Goal: Complete application form

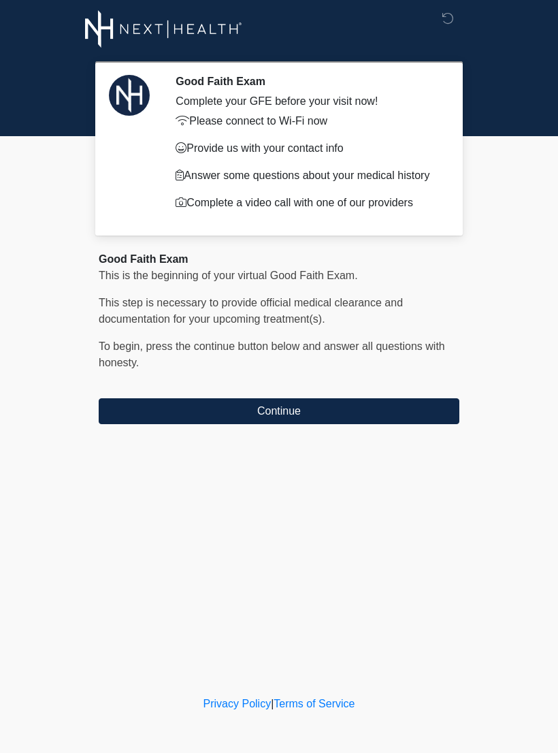
click at [336, 417] on button "Continue" at bounding box center [279, 411] width 361 height 26
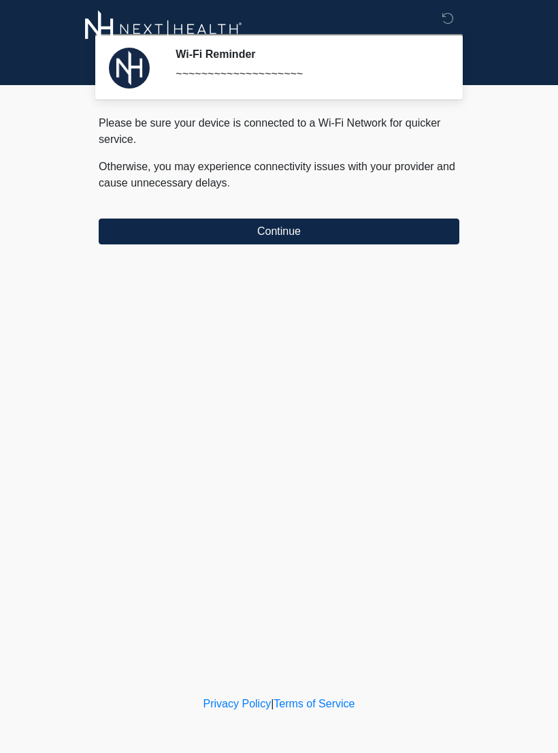
click at [370, 230] on button "Continue" at bounding box center [279, 232] width 361 height 26
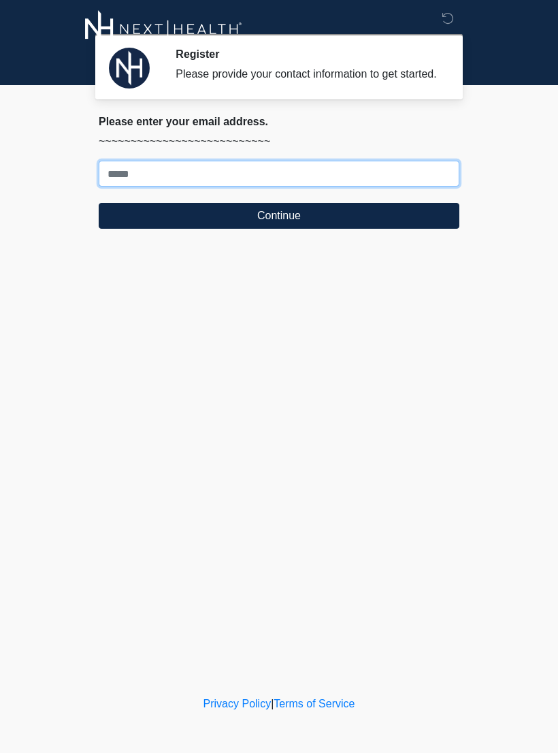
click at [131, 181] on input "Where should we email your treatment plan?" at bounding box center [279, 174] width 361 height 26
type input "**********"
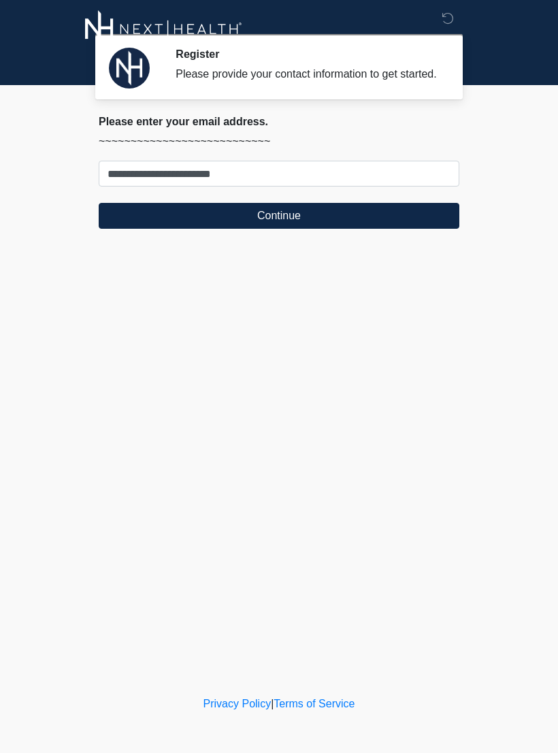
click at [408, 227] on button "Continue" at bounding box center [279, 216] width 361 height 26
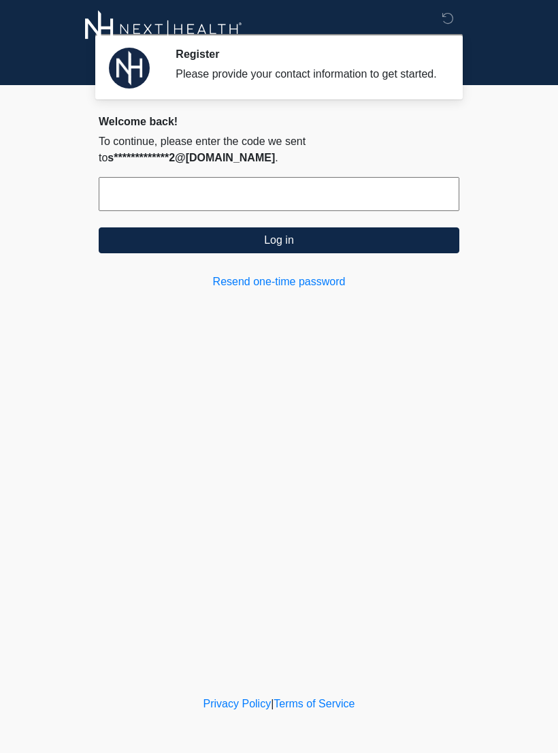
click at [136, 202] on input "text" at bounding box center [279, 194] width 361 height 34
type input "******"
click at [357, 248] on button "Log in" at bounding box center [279, 240] width 361 height 26
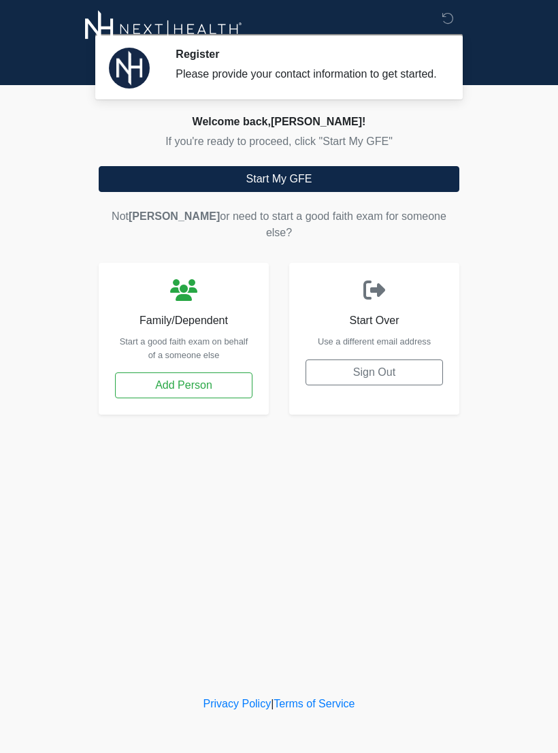
click at [152, 191] on button "Start My GFE" at bounding box center [279, 179] width 361 height 26
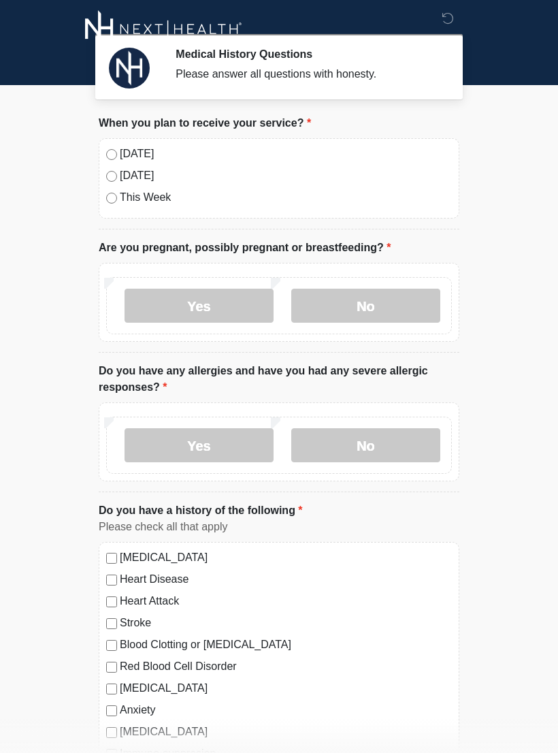
click at [123, 146] on label "[DATE]" at bounding box center [286, 154] width 332 height 16
click at [406, 298] on label "No" at bounding box center [365, 306] width 149 height 34
click at [389, 451] on label "No" at bounding box center [365, 445] width 149 height 34
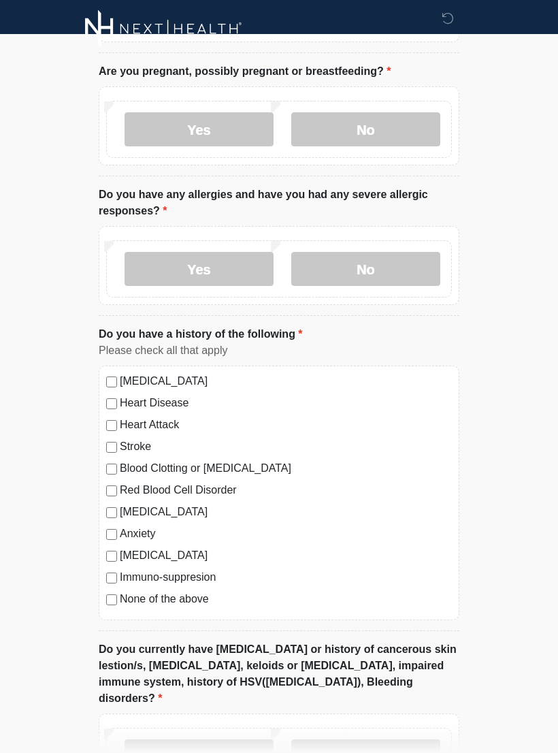
scroll to position [176, 0]
click at [197, 600] on label "None of the above" at bounding box center [286, 599] width 332 height 16
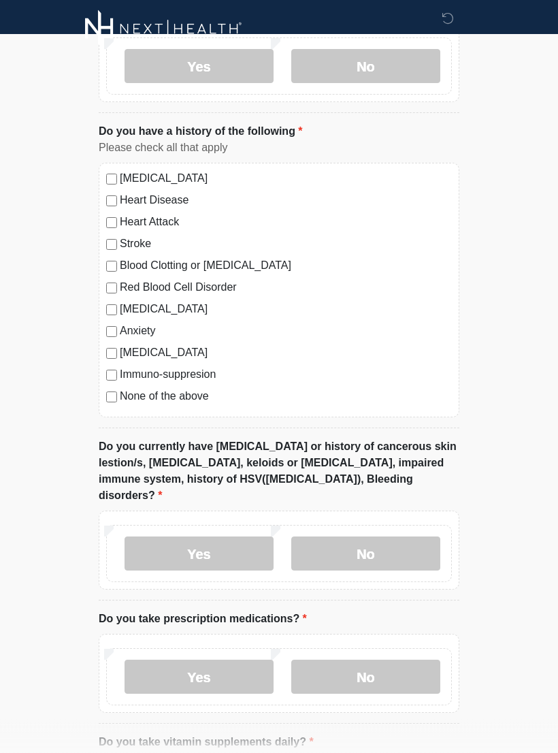
scroll to position [389, 0]
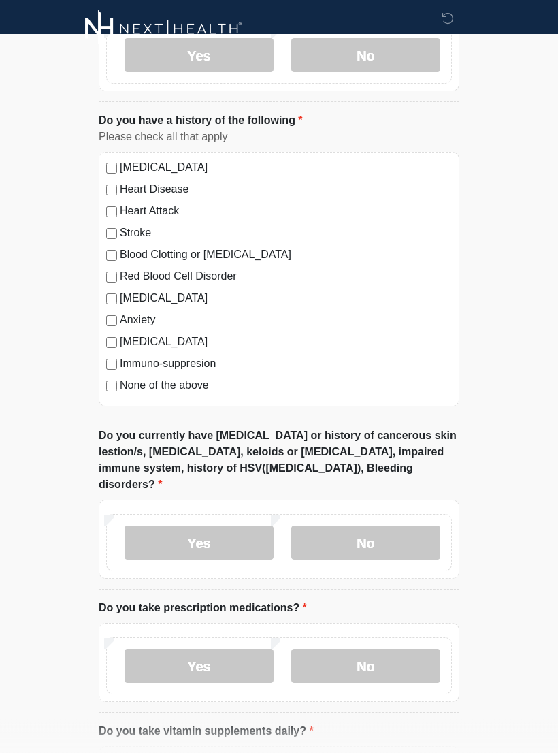
click at [412, 526] on label "No" at bounding box center [365, 543] width 149 height 34
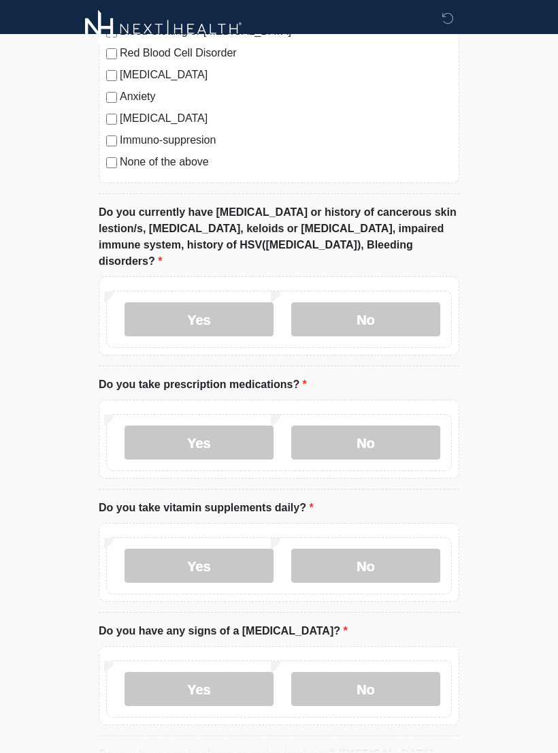
scroll to position [619, 0]
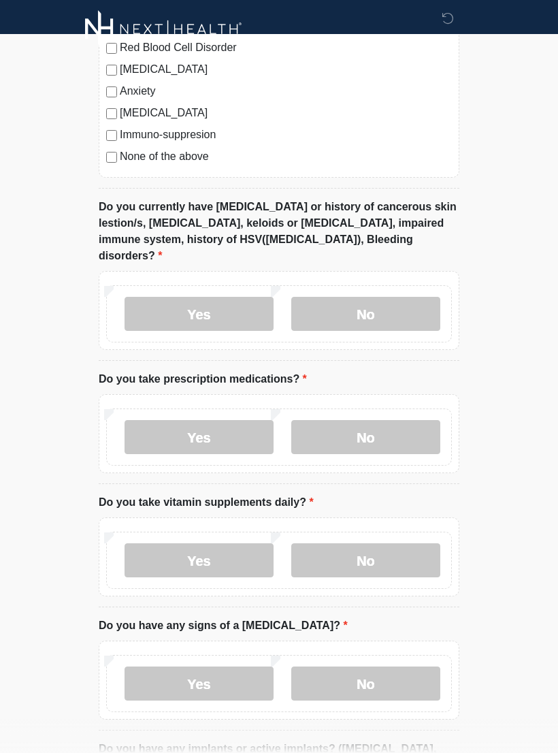
click at [406, 420] on label "No" at bounding box center [365, 437] width 149 height 34
click at [383, 543] on label "No" at bounding box center [365, 560] width 149 height 34
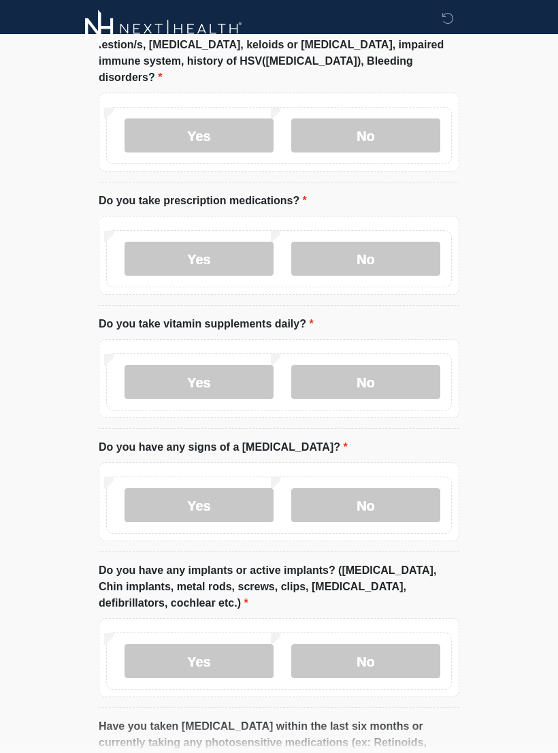
click at [393, 489] on label "No" at bounding box center [365, 506] width 149 height 34
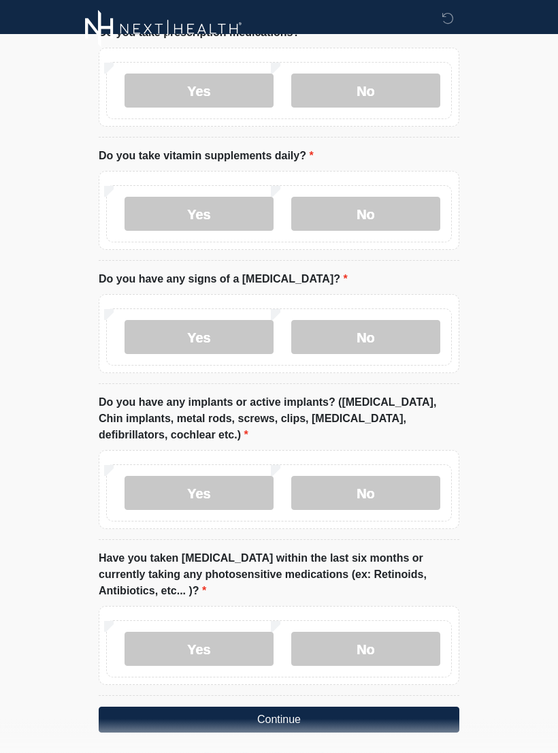
click at [394, 477] on label "No" at bounding box center [365, 494] width 149 height 34
click at [378, 642] on label "No" at bounding box center [365, 649] width 149 height 34
click at [421, 707] on button "Continue" at bounding box center [279, 720] width 361 height 26
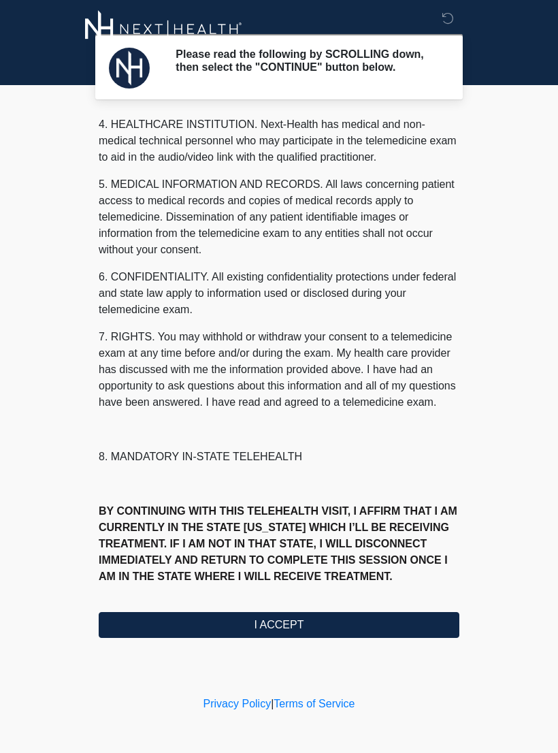
scroll to position [391, 0]
click at [329, 626] on button "I ACCEPT" at bounding box center [279, 625] width 361 height 26
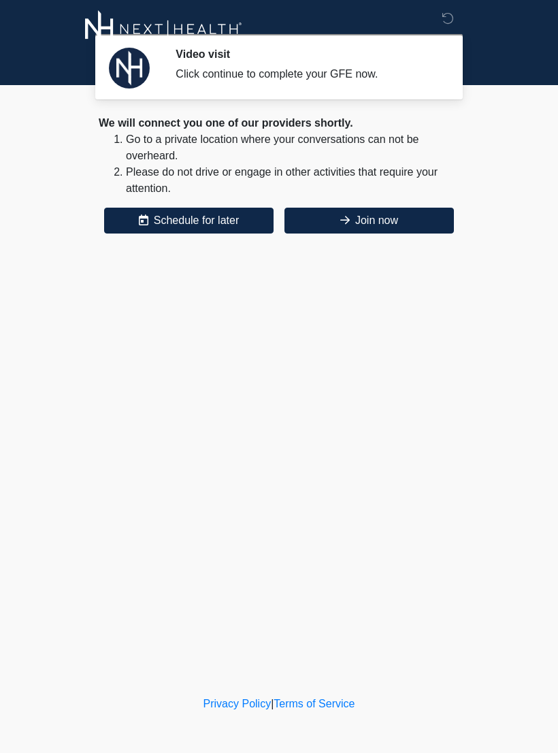
click at [406, 231] on button "Join now" at bounding box center [370, 221] width 170 height 26
